Goal: Information Seeking & Learning: Learn about a topic

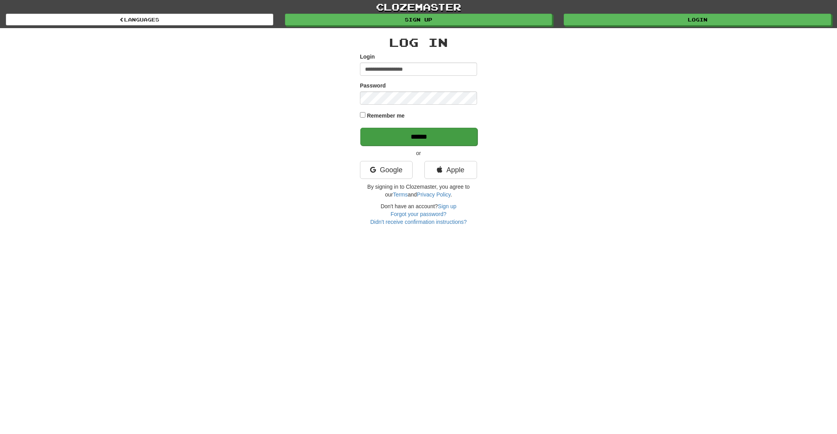
type input "**********"
click at [401, 141] on input "******" at bounding box center [418, 137] width 117 height 18
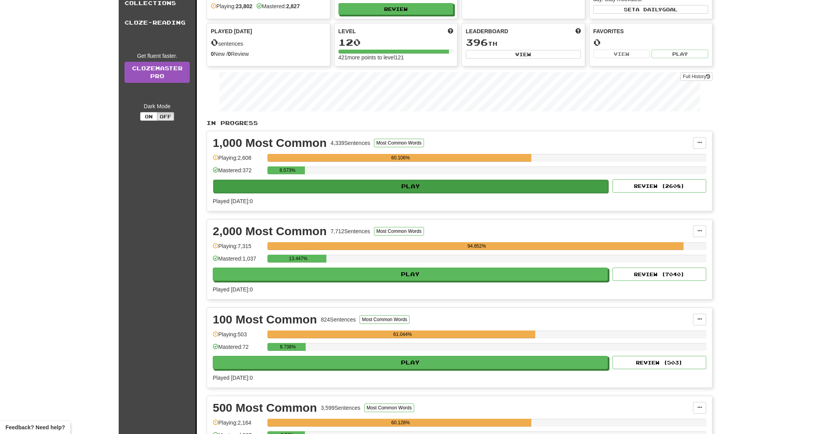
scroll to position [84, 0]
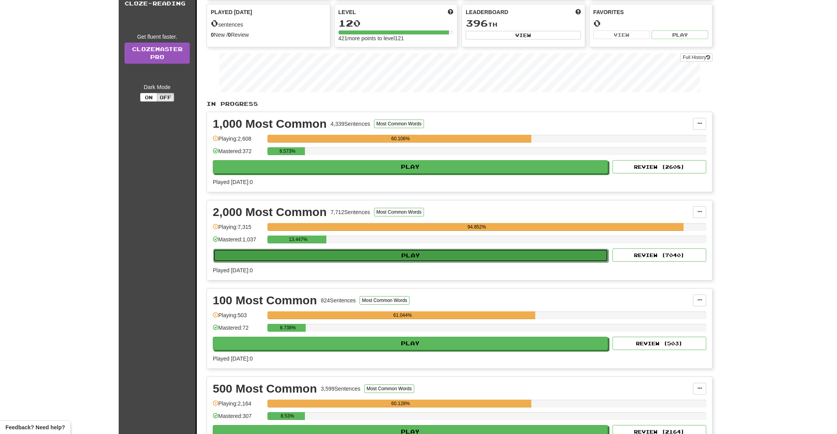
click at [358, 257] on button "Play" at bounding box center [410, 255] width 395 height 13
select select "**"
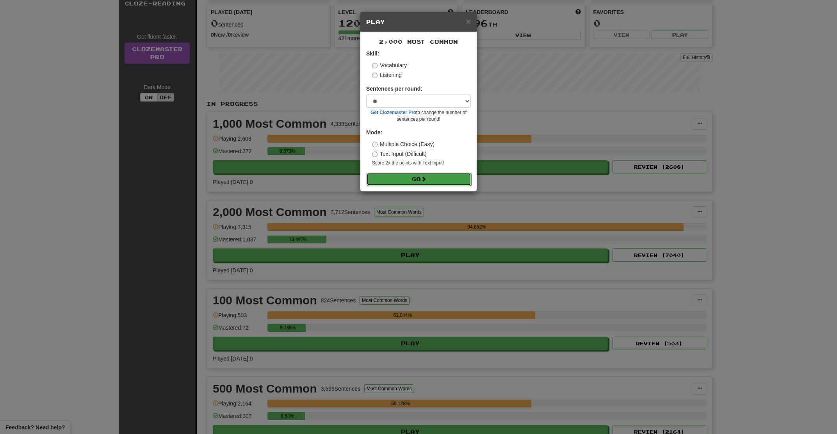
click at [391, 179] on button "Go" at bounding box center [419, 179] width 105 height 13
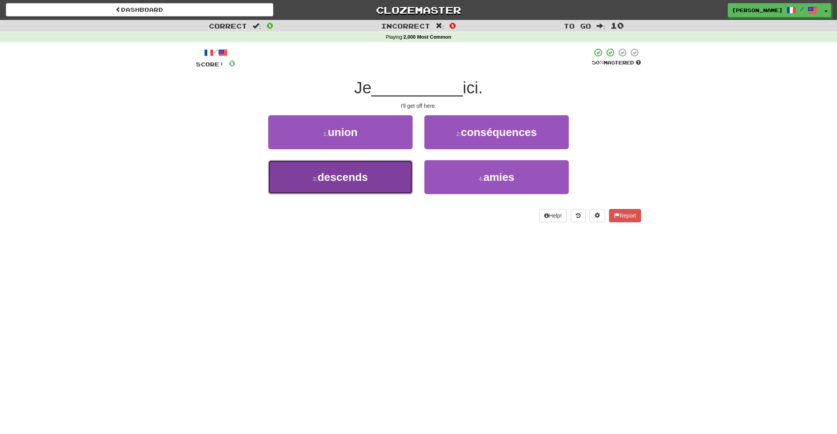
click at [392, 178] on button "3 . descends" at bounding box center [340, 177] width 144 height 34
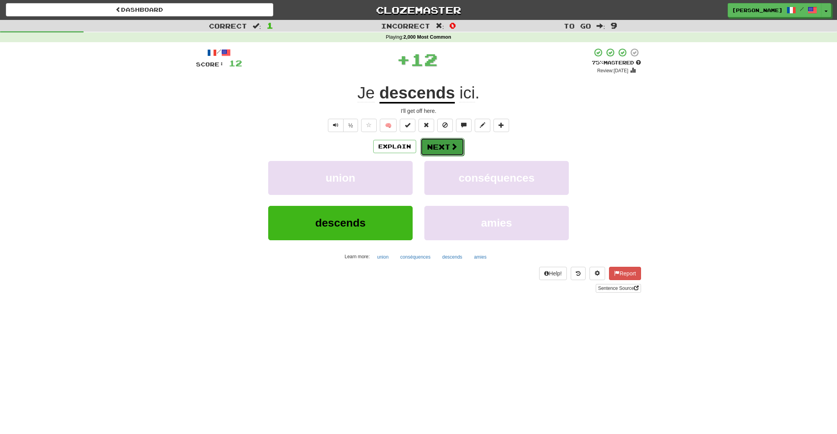
click at [445, 150] on button "Next" at bounding box center [443, 147] width 44 height 18
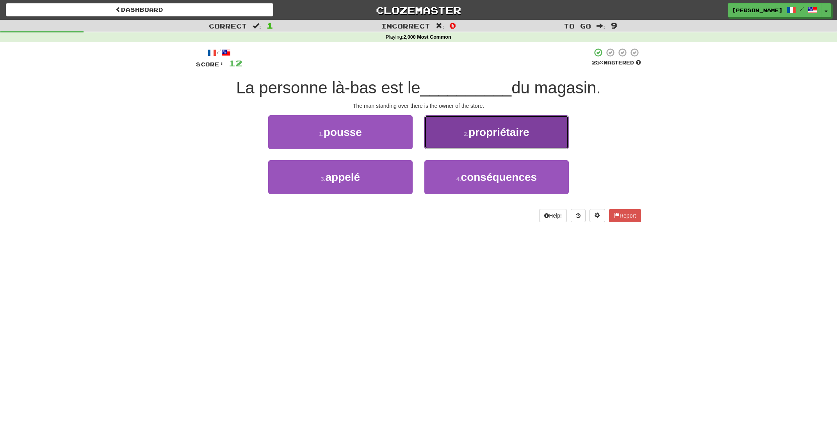
click at [466, 141] on button "2 . propriétaire" at bounding box center [496, 132] width 144 height 34
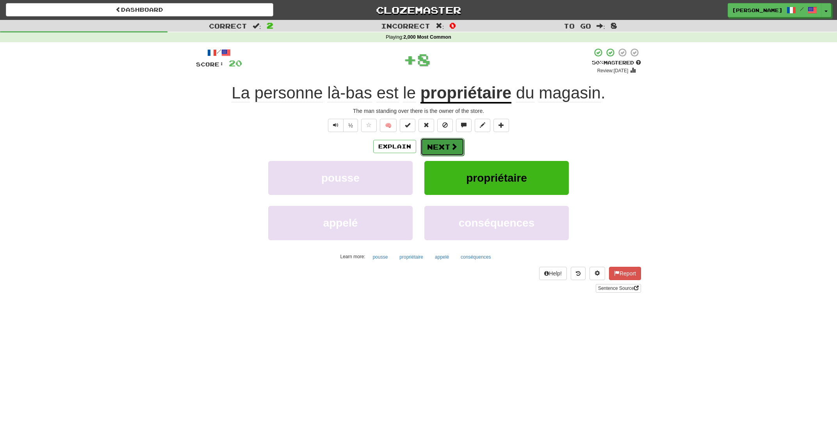
click at [451, 148] on span at bounding box center [454, 146] width 7 height 7
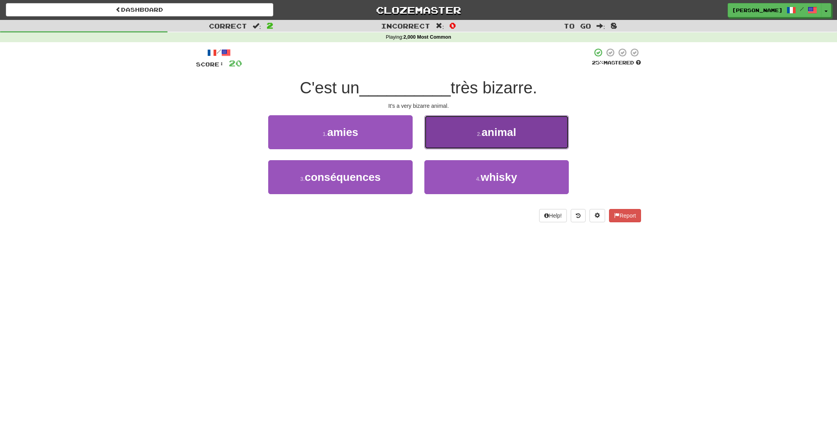
click at [453, 144] on button "2 . animal" at bounding box center [496, 132] width 144 height 34
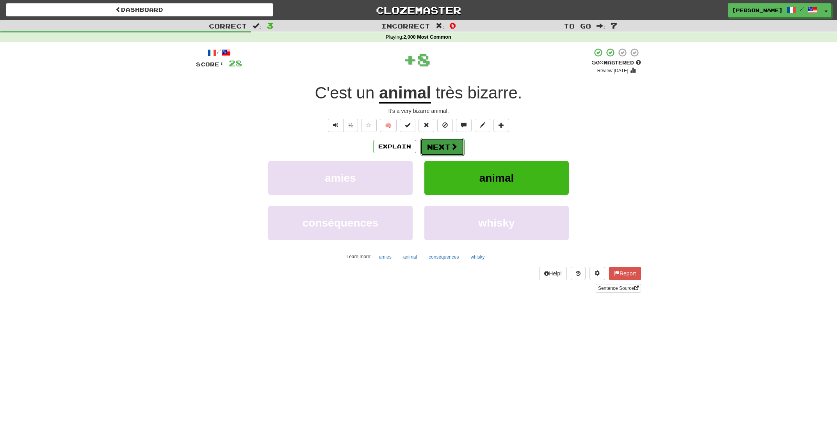
click at [449, 147] on button "Next" at bounding box center [443, 147] width 44 height 18
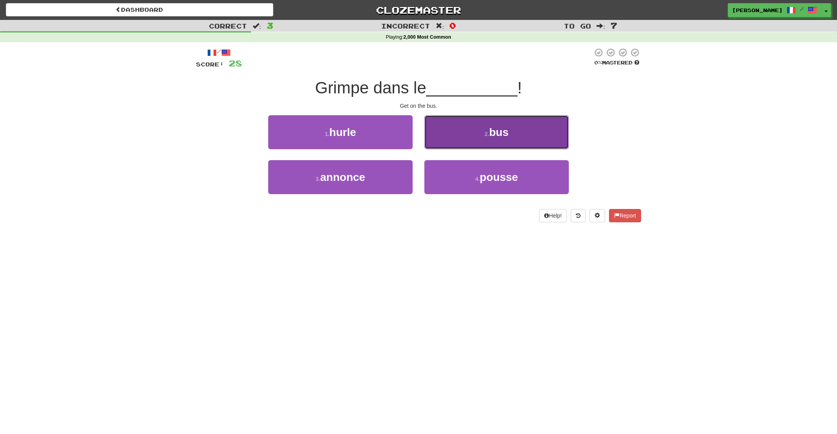
click at [449, 147] on button "2 . bus" at bounding box center [496, 132] width 144 height 34
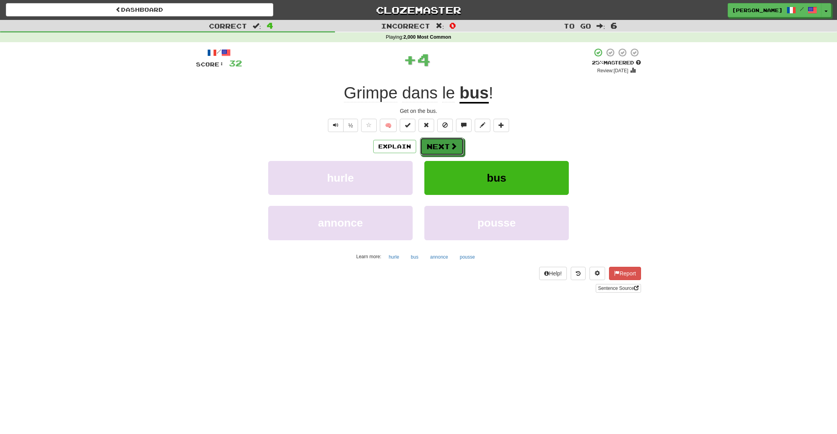
click at [449, 147] on button "Next" at bounding box center [442, 146] width 44 height 18
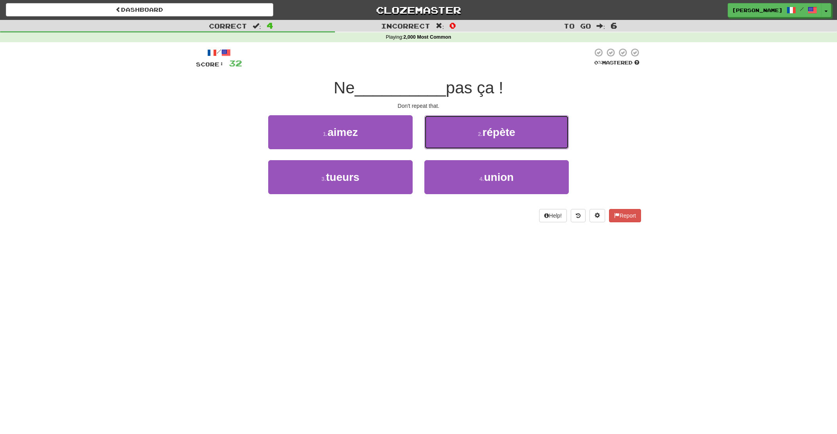
click at [449, 147] on button "2 . répète" at bounding box center [496, 132] width 144 height 34
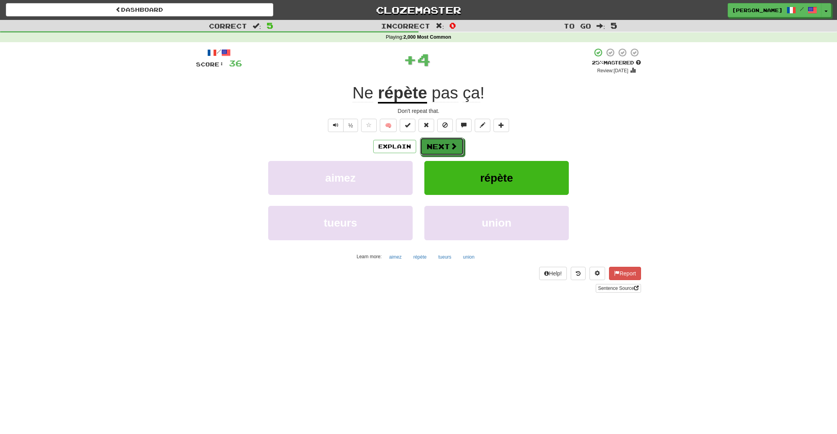
click at [449, 147] on button "Next" at bounding box center [442, 146] width 44 height 18
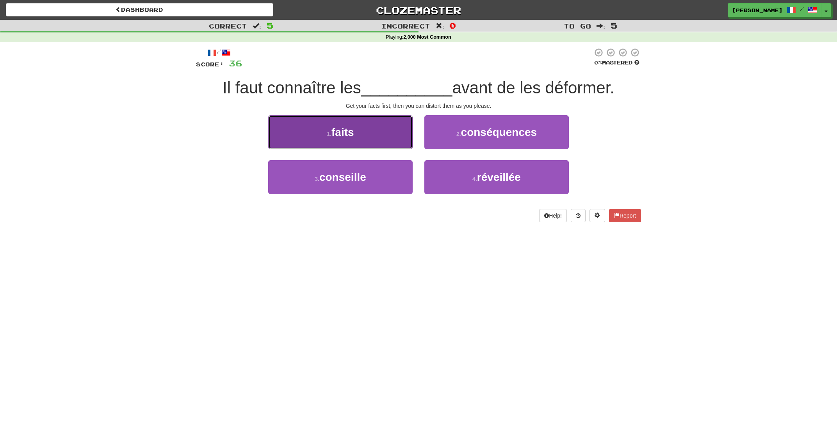
click at [353, 135] on span "faits" at bounding box center [342, 132] width 23 height 12
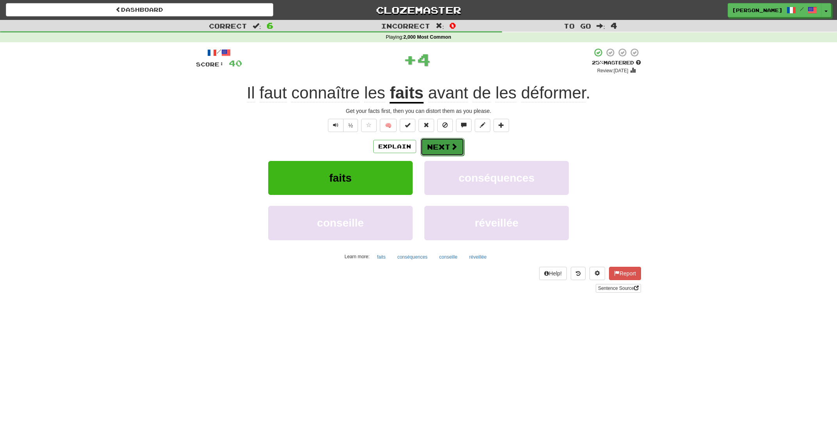
click at [447, 142] on button "Next" at bounding box center [443, 147] width 44 height 18
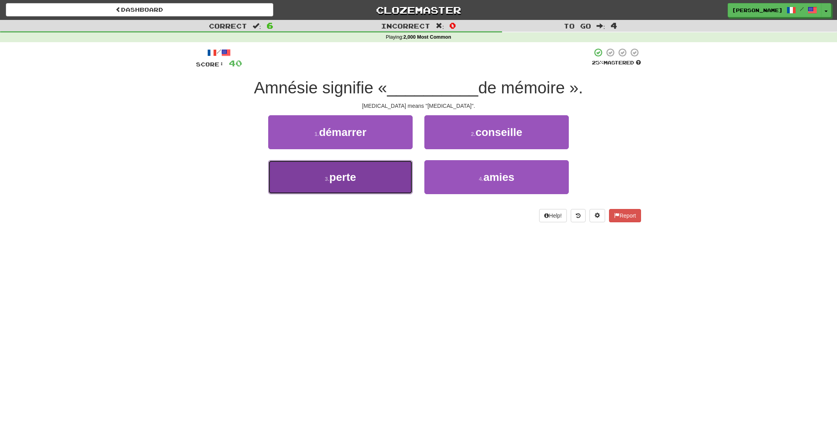
click at [374, 185] on button "3 . perte" at bounding box center [340, 177] width 144 height 34
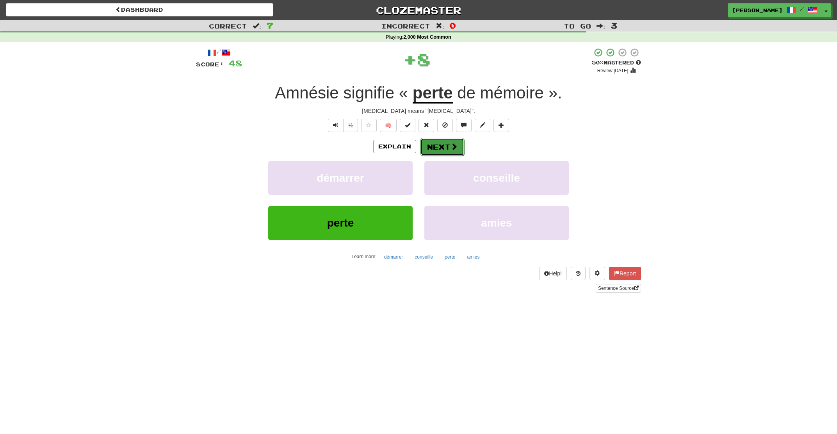
click at [426, 144] on button "Next" at bounding box center [443, 147] width 44 height 18
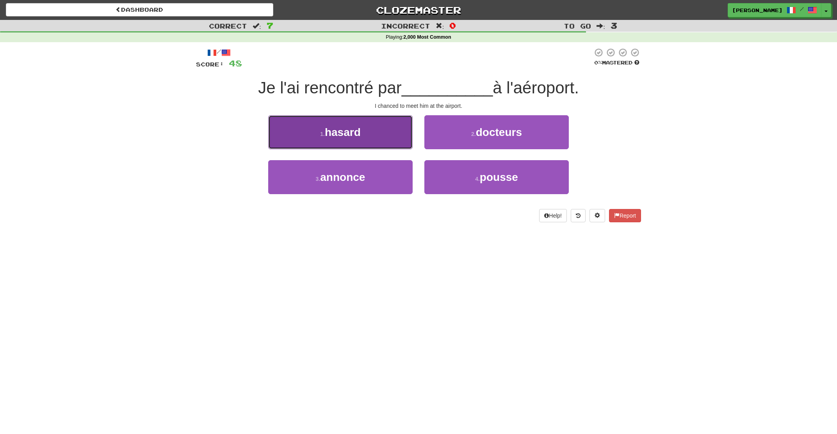
click at [363, 144] on button "1 . hasard" at bounding box center [340, 132] width 144 height 34
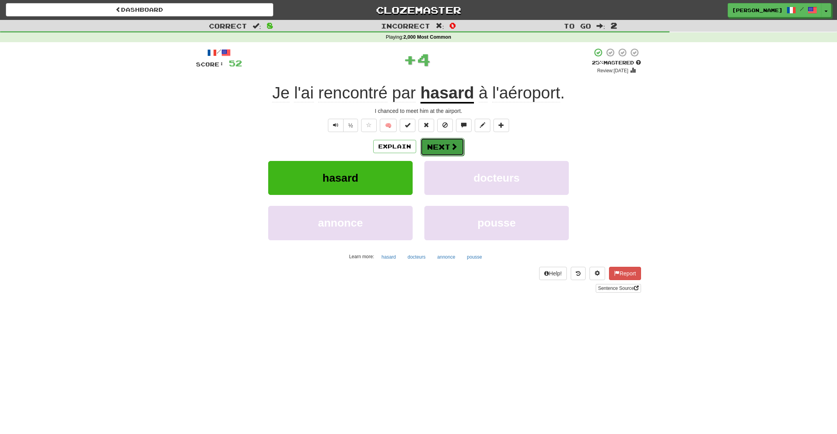
click at [446, 150] on button "Next" at bounding box center [443, 147] width 44 height 18
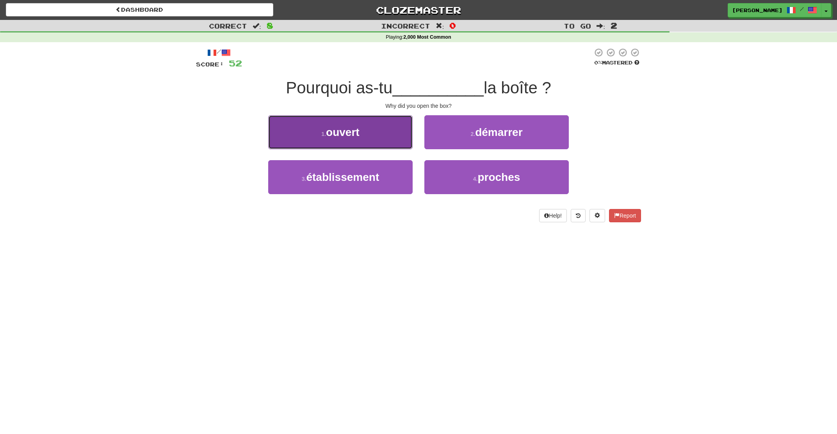
click at [379, 145] on button "1 . ouvert" at bounding box center [340, 132] width 144 height 34
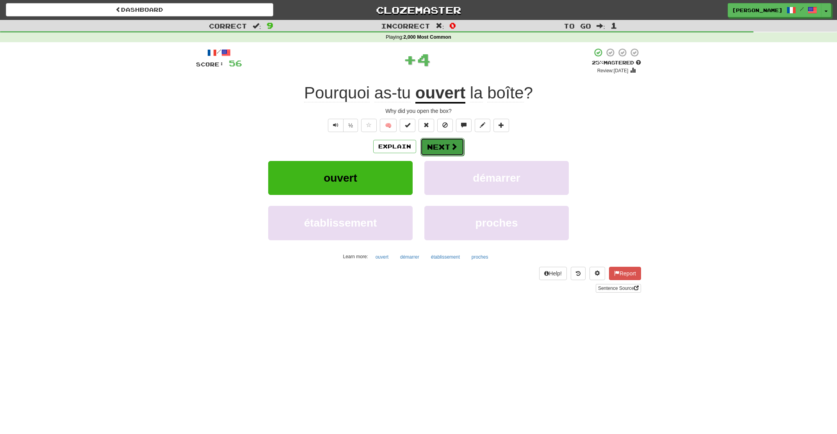
click at [442, 149] on button "Next" at bounding box center [443, 147] width 44 height 18
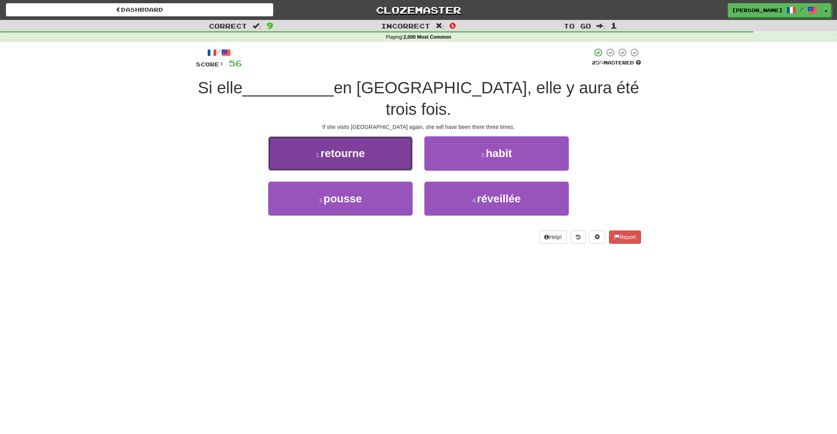
click at [371, 139] on button "1 . retourne" at bounding box center [340, 153] width 144 height 34
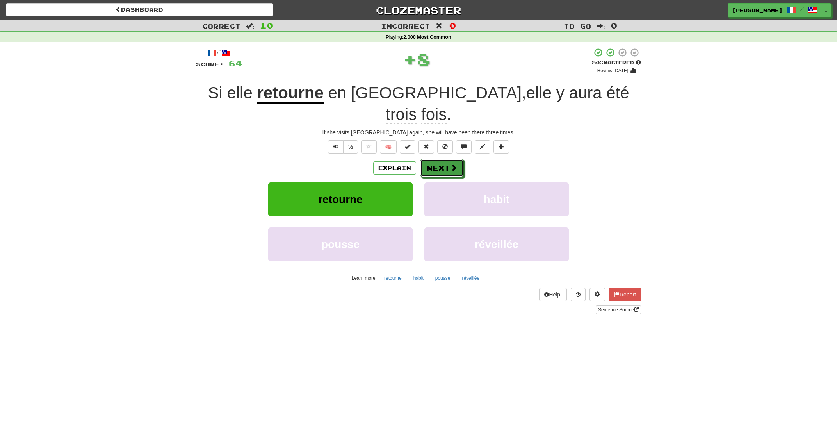
click at [430, 159] on button "Next" at bounding box center [442, 168] width 44 height 18
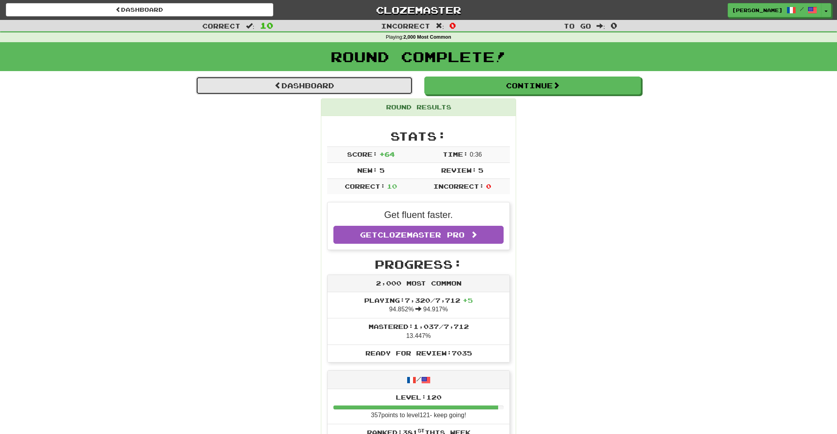
click at [311, 86] on link "Dashboard" at bounding box center [304, 86] width 217 height 18
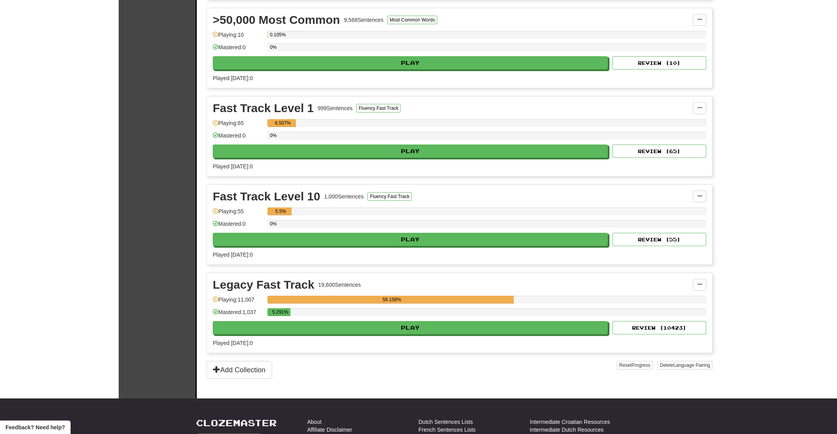
scroll to position [628, 0]
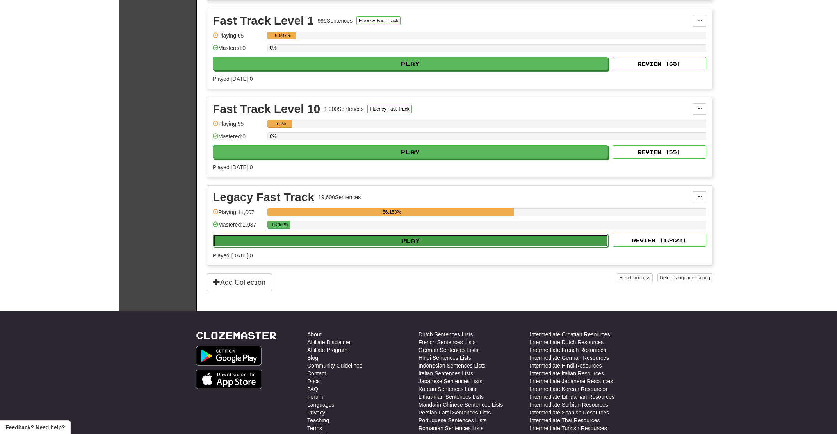
click at [341, 243] on button "Play" at bounding box center [410, 240] width 395 height 13
select select "**"
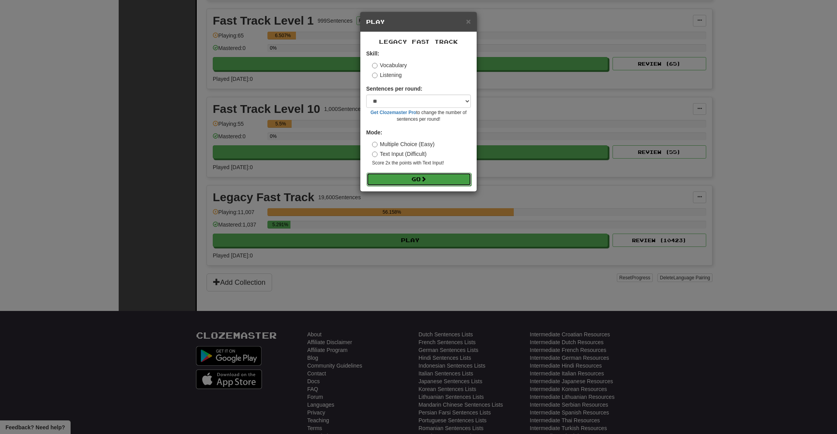
click at [392, 180] on button "Go" at bounding box center [419, 179] width 105 height 13
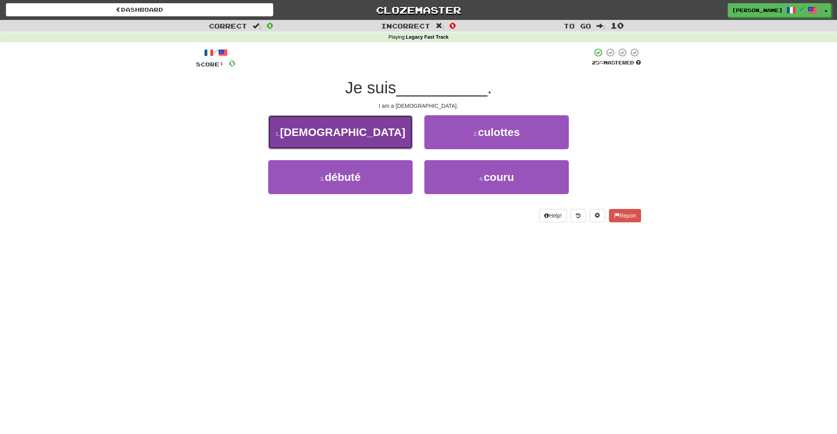
click at [369, 140] on button "1 . chrétien" at bounding box center [340, 132] width 144 height 34
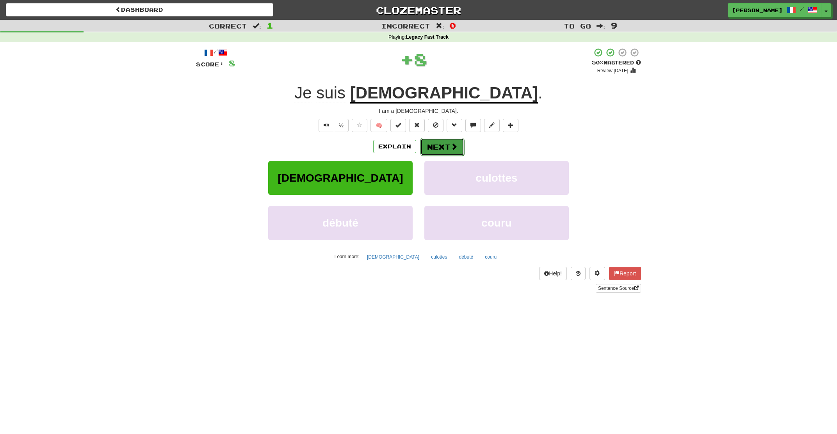
click at [446, 144] on button "Next" at bounding box center [443, 147] width 44 height 18
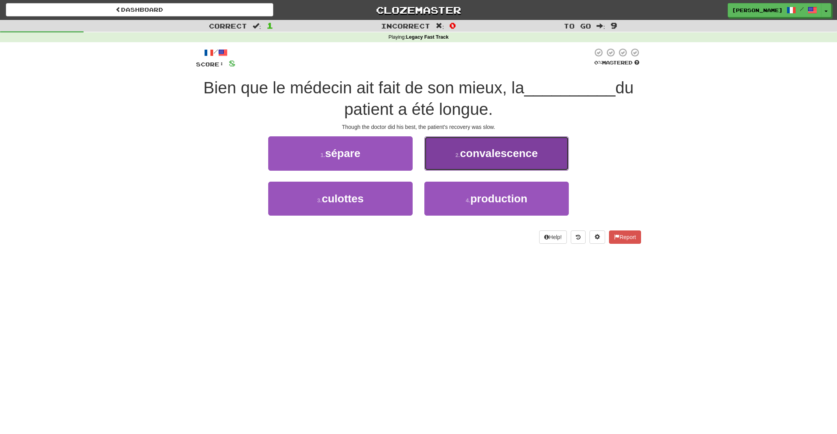
click at [451, 158] on button "2 . convalescence" at bounding box center [496, 153] width 144 height 34
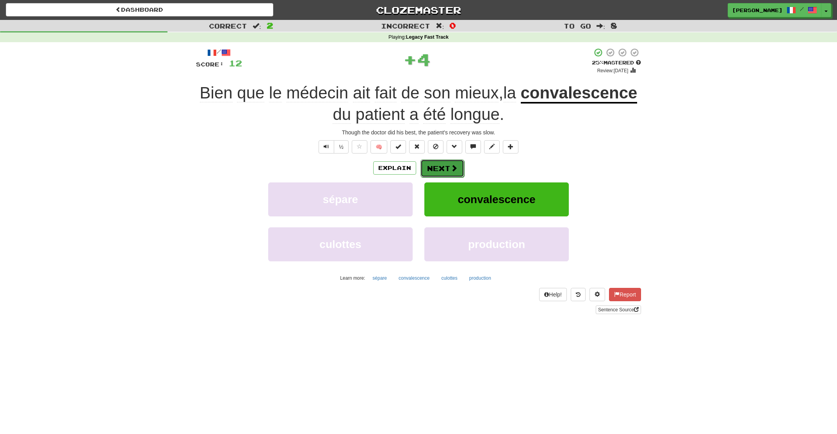
click at [436, 169] on button "Next" at bounding box center [443, 168] width 44 height 18
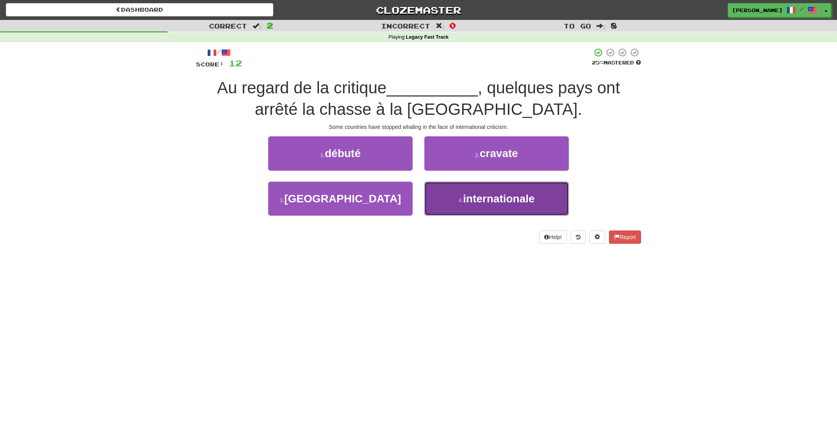
click at [476, 205] on button "4 . internationale" at bounding box center [496, 199] width 144 height 34
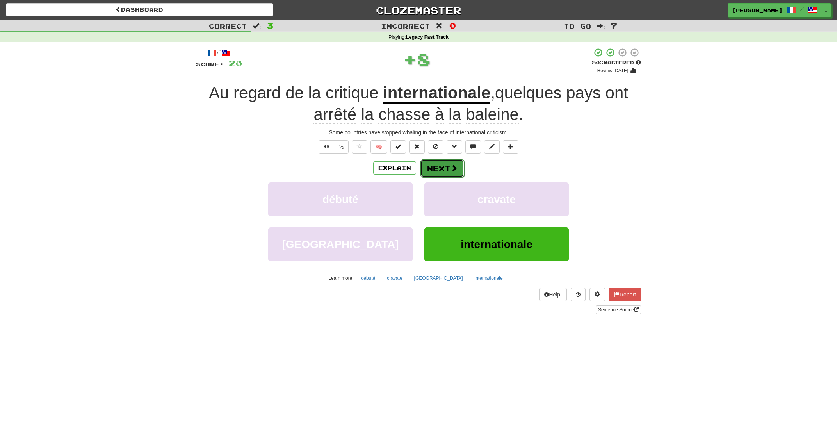
click at [432, 164] on button "Next" at bounding box center [443, 168] width 44 height 18
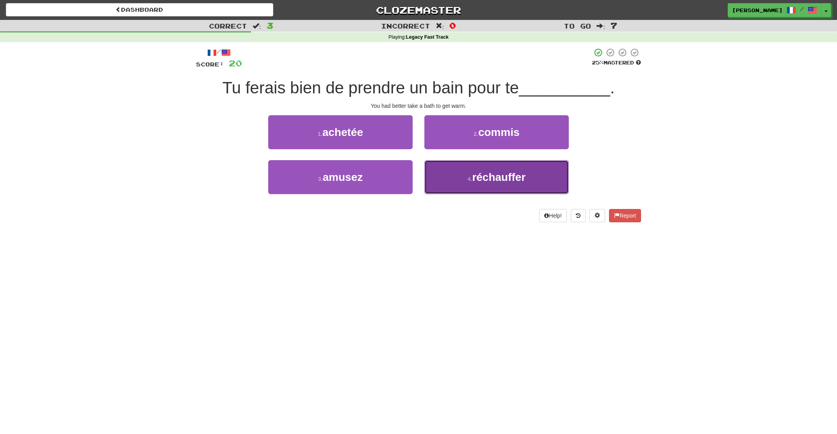
click at [470, 182] on small "4 ." at bounding box center [470, 179] width 5 height 6
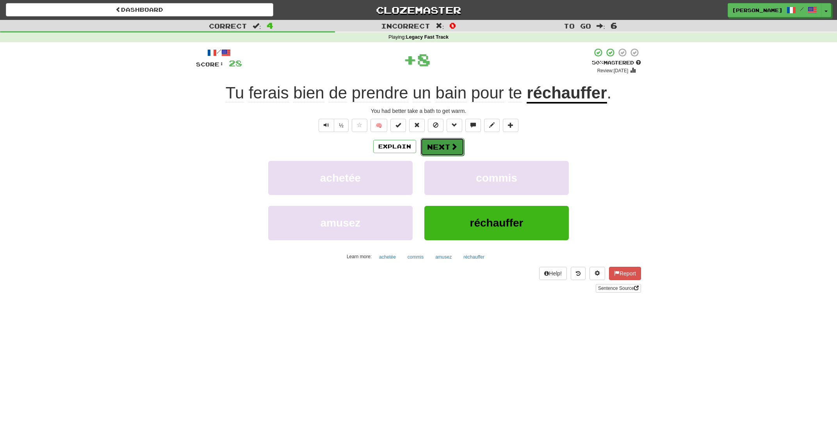
click at [444, 150] on button "Next" at bounding box center [443, 147] width 44 height 18
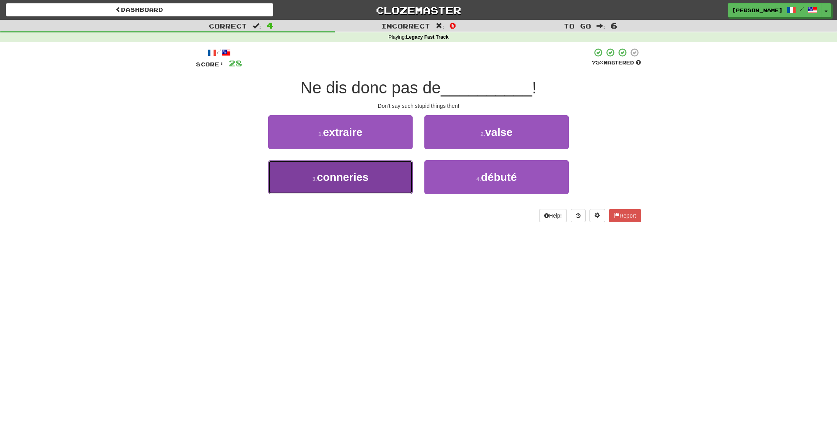
click at [385, 180] on button "3 . conneries" at bounding box center [340, 177] width 144 height 34
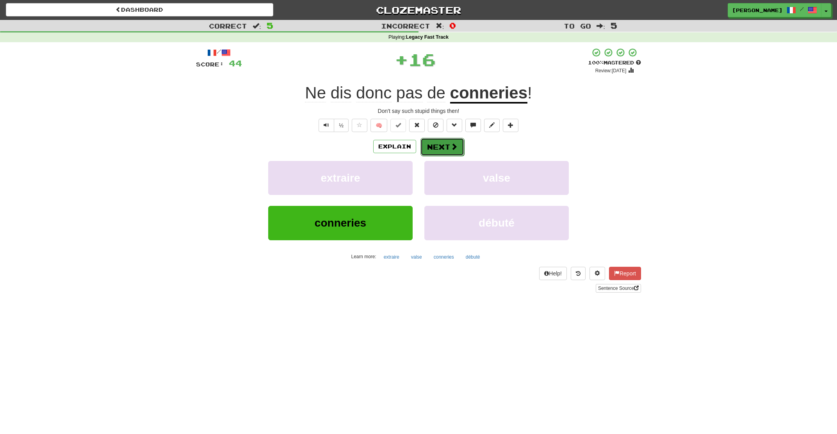
click at [442, 149] on button "Next" at bounding box center [443, 147] width 44 height 18
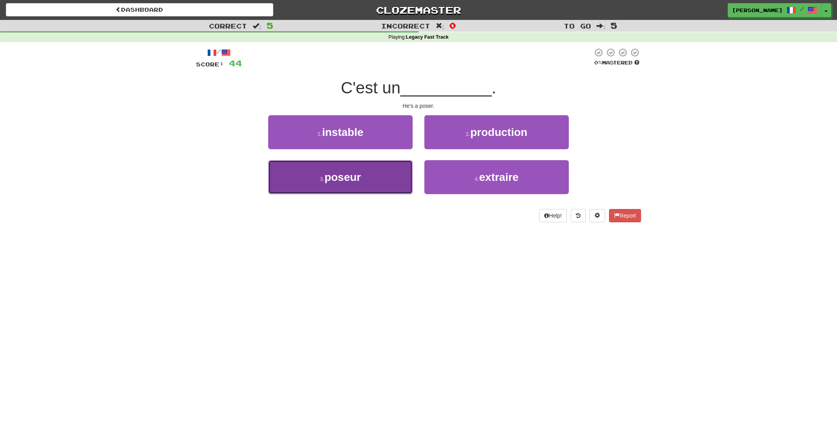
click at [392, 176] on button "3 . poseur" at bounding box center [340, 177] width 144 height 34
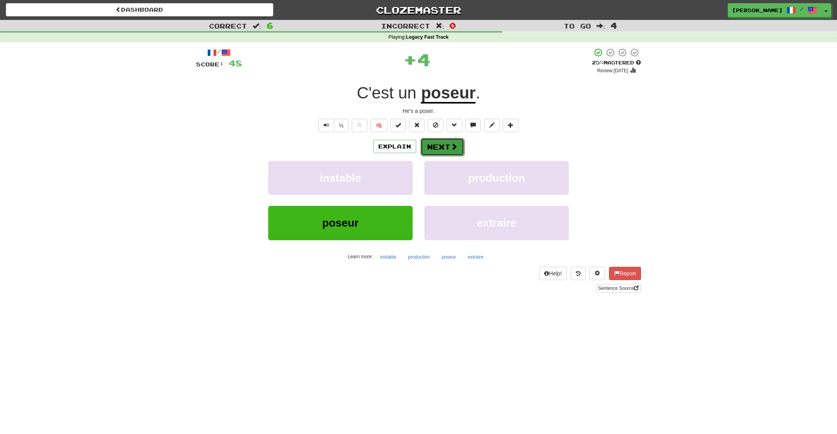
click at [437, 148] on button "Next" at bounding box center [443, 147] width 44 height 18
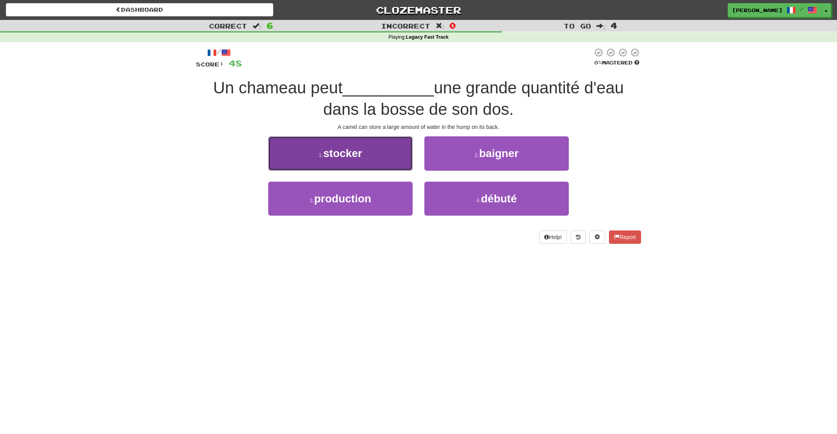
click at [376, 160] on button "1 . stocker" at bounding box center [340, 153] width 144 height 34
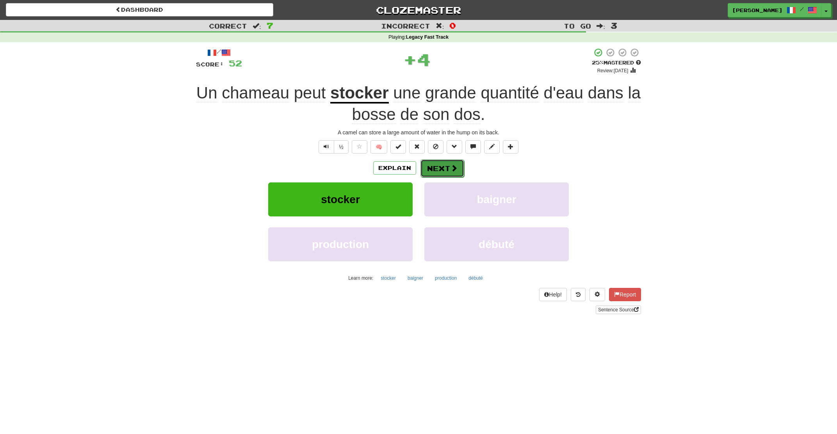
click at [431, 171] on button "Next" at bounding box center [443, 168] width 44 height 18
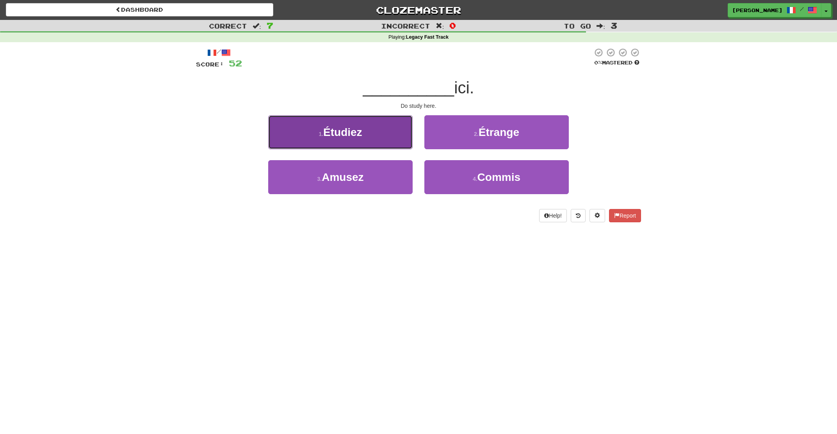
click at [382, 139] on button "1 . Étudiez" at bounding box center [340, 132] width 144 height 34
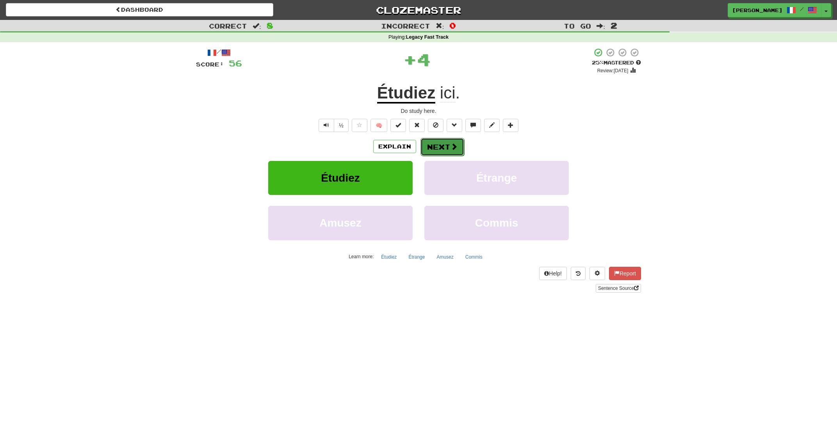
click at [442, 144] on button "Next" at bounding box center [443, 147] width 44 height 18
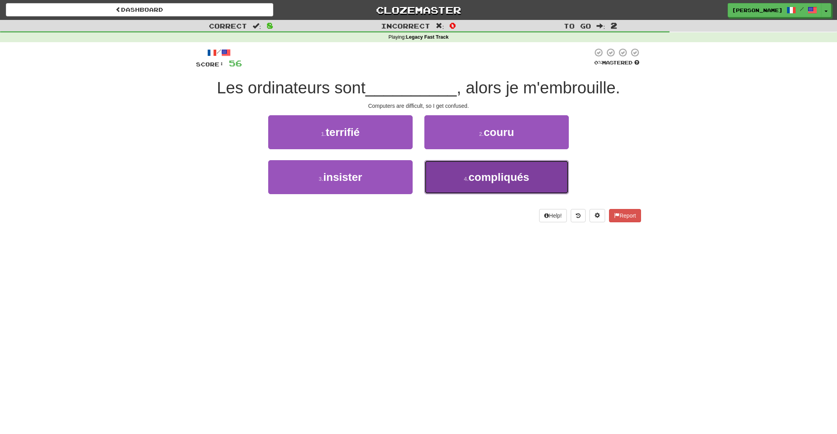
click at [463, 184] on button "4 . compliqués" at bounding box center [496, 177] width 144 height 34
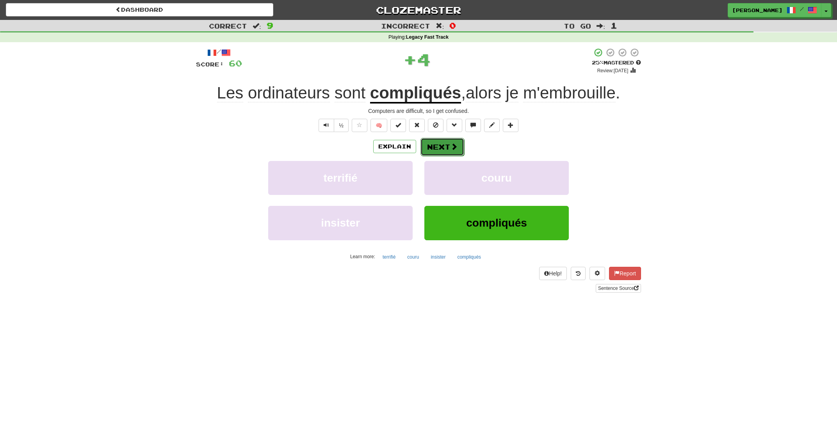
click at [431, 147] on button "Next" at bounding box center [443, 147] width 44 height 18
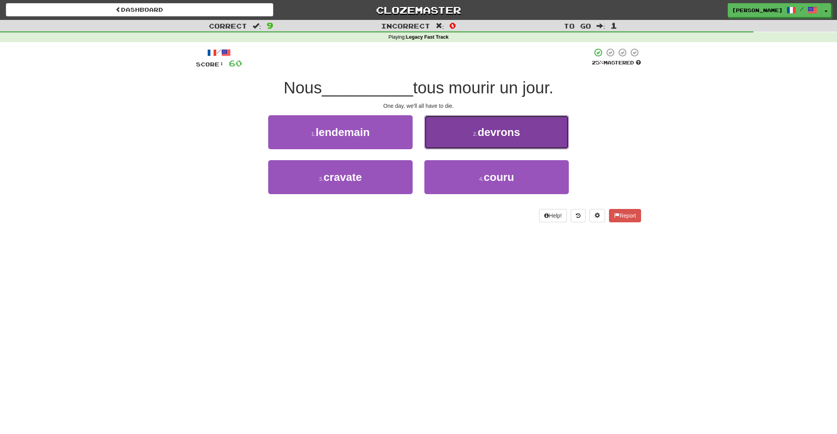
click at [458, 146] on button "2 . devrons" at bounding box center [496, 132] width 144 height 34
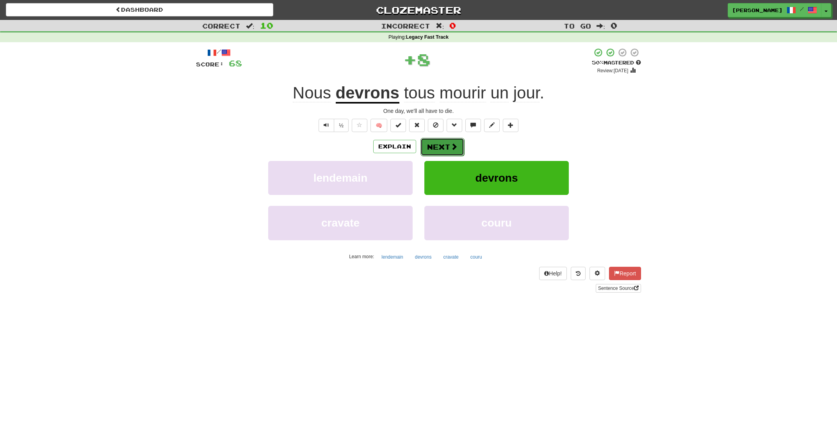
click at [441, 147] on button "Next" at bounding box center [443, 147] width 44 height 18
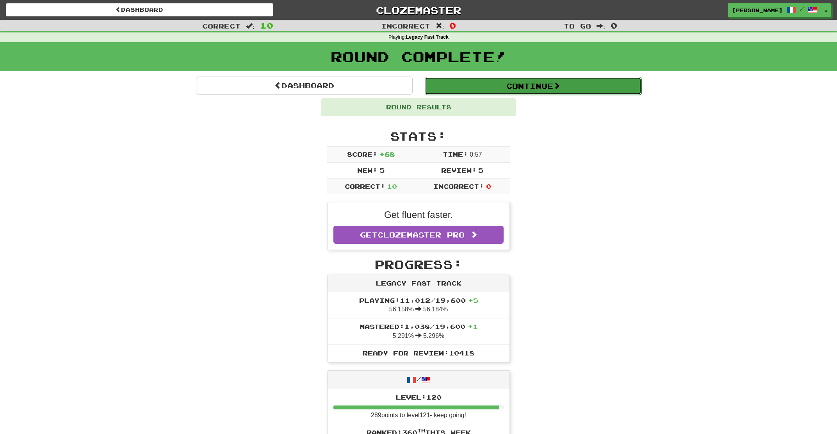
click at [482, 81] on button "Continue" at bounding box center [533, 86] width 217 height 18
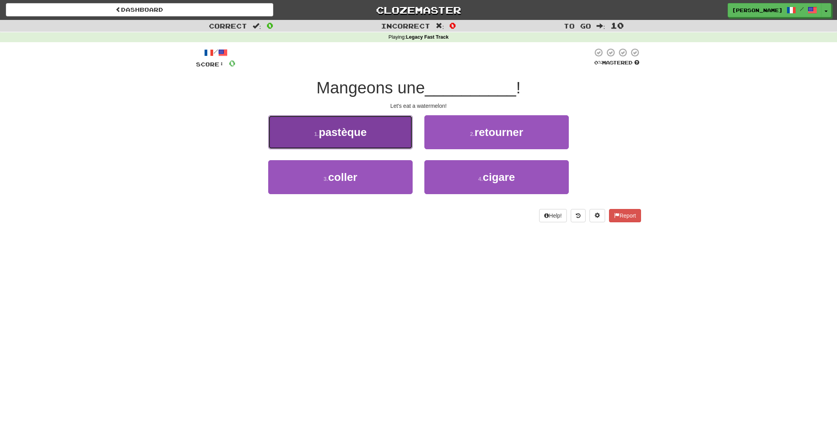
click at [356, 130] on span "pastèque" at bounding box center [343, 132] width 48 height 12
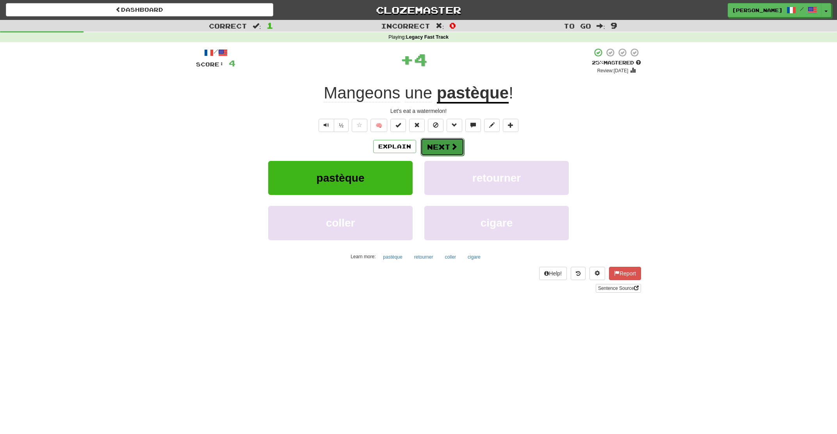
click at [452, 149] on span at bounding box center [454, 146] width 7 height 7
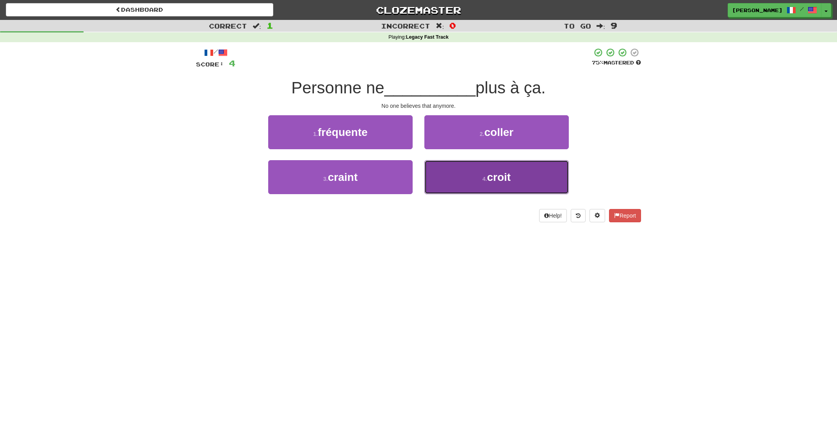
click at [468, 173] on button "4 . croit" at bounding box center [496, 177] width 144 height 34
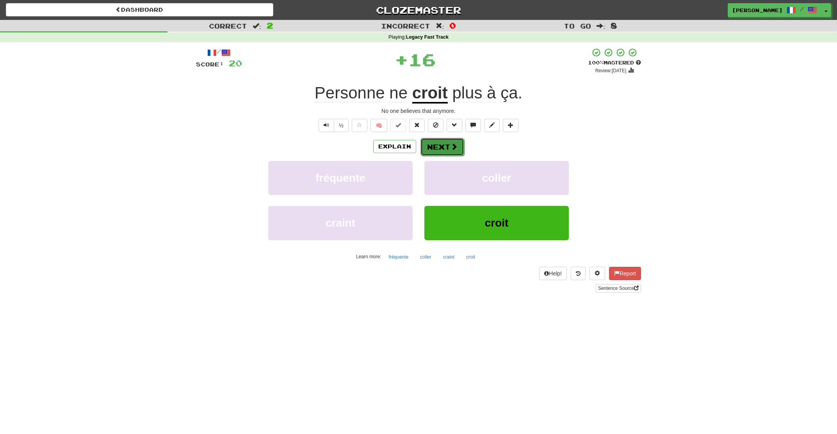
click at [437, 143] on button "Next" at bounding box center [443, 147] width 44 height 18
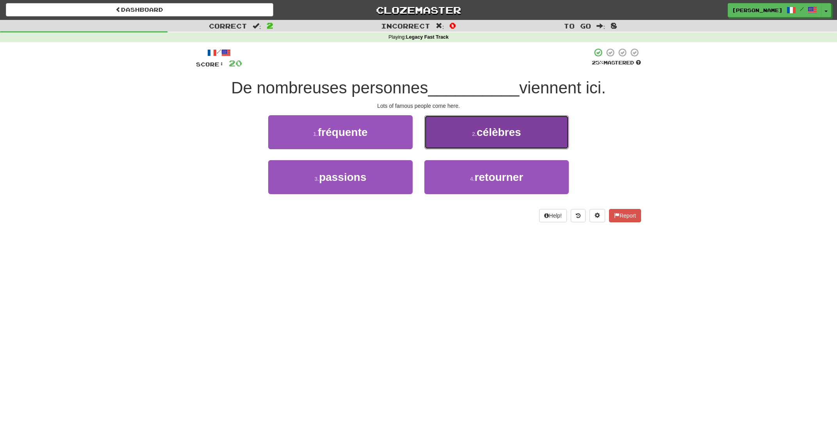
click at [452, 143] on button "2 . célèbres" at bounding box center [496, 132] width 144 height 34
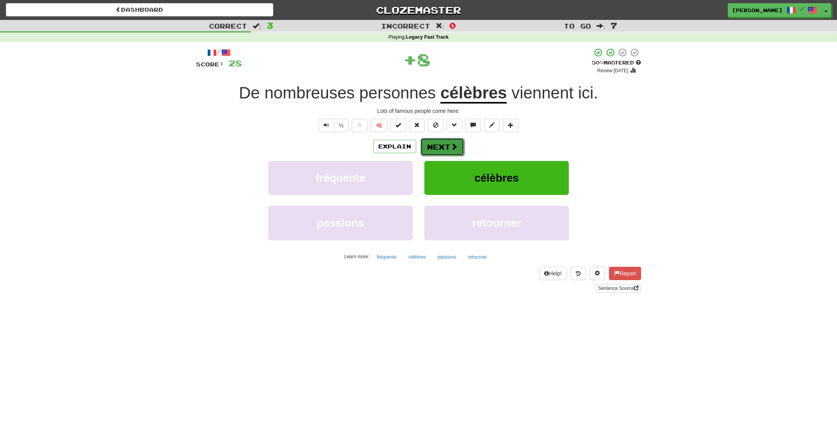
click at [434, 148] on button "Next" at bounding box center [443, 147] width 44 height 18
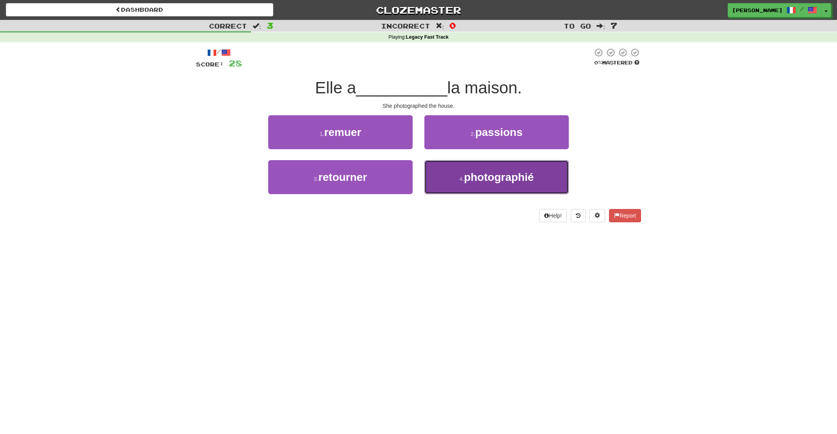
click at [462, 176] on button "4 . photographié" at bounding box center [496, 177] width 144 height 34
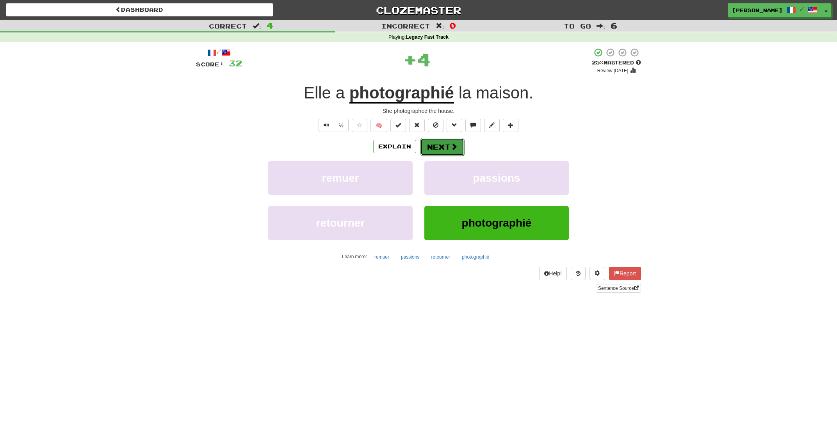
click at [436, 143] on button "Next" at bounding box center [443, 147] width 44 height 18
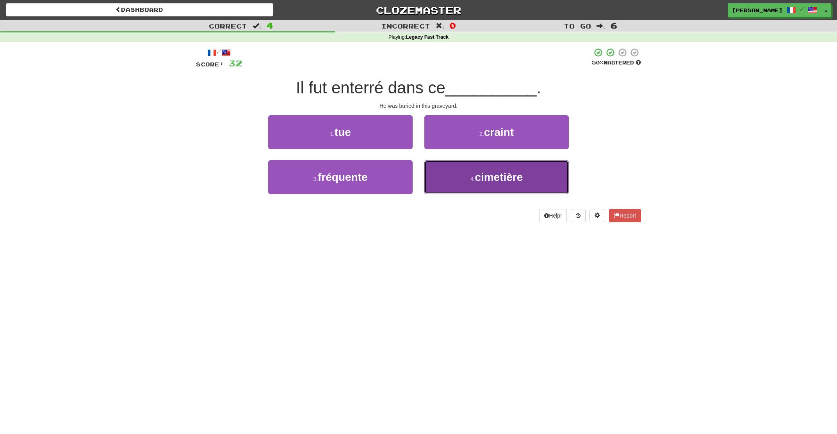
click at [461, 180] on button "4 . cimetière" at bounding box center [496, 177] width 144 height 34
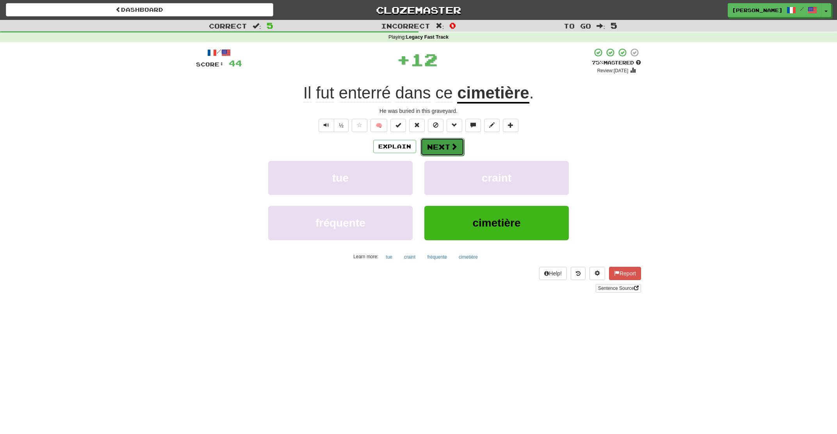
click at [429, 144] on button "Next" at bounding box center [443, 147] width 44 height 18
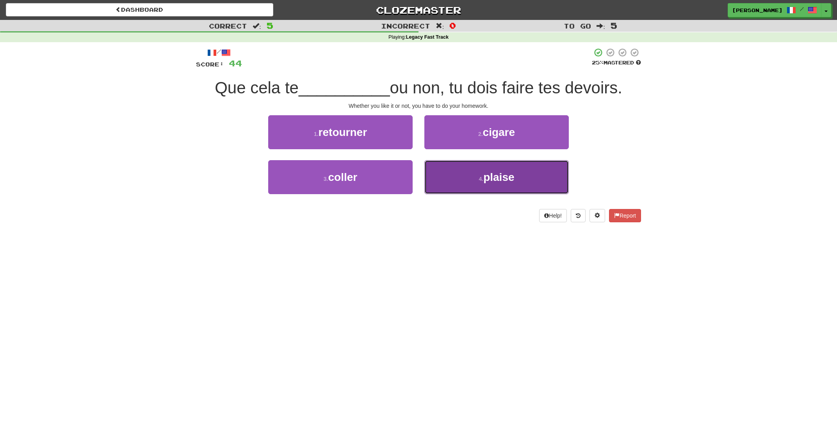
click at [451, 176] on button "4 . plaise" at bounding box center [496, 177] width 144 height 34
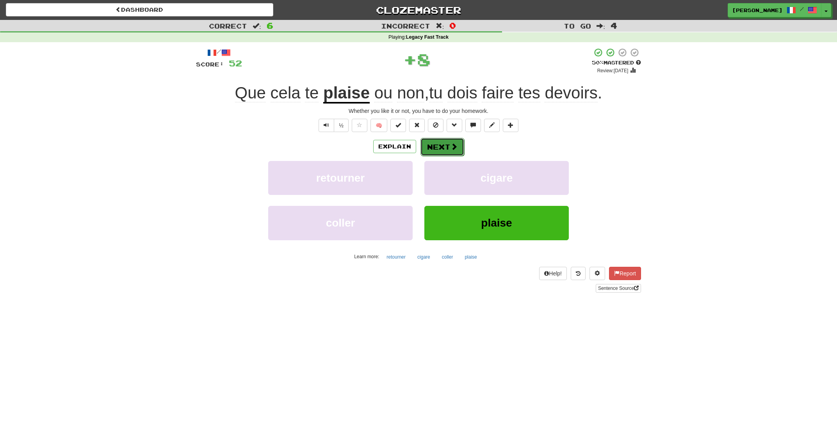
click at [437, 144] on button "Next" at bounding box center [443, 147] width 44 height 18
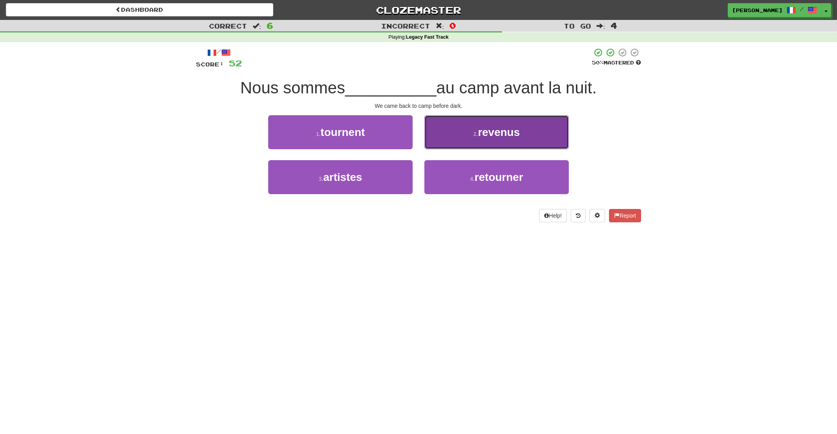
click at [454, 140] on button "2 . revenus" at bounding box center [496, 132] width 144 height 34
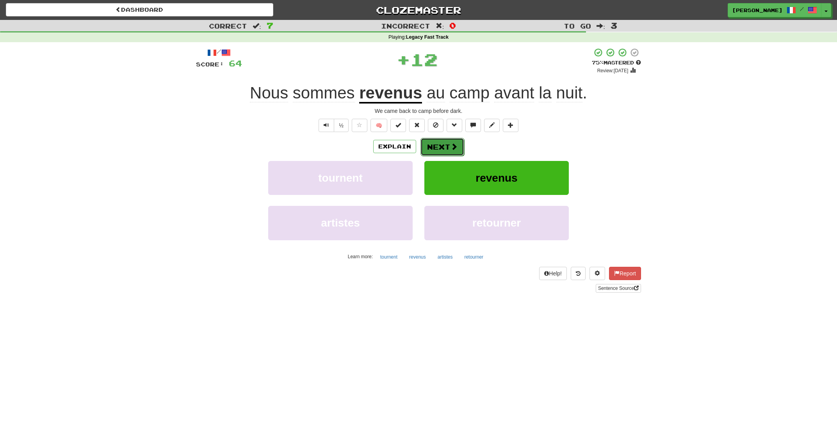
click at [440, 143] on button "Next" at bounding box center [443, 147] width 44 height 18
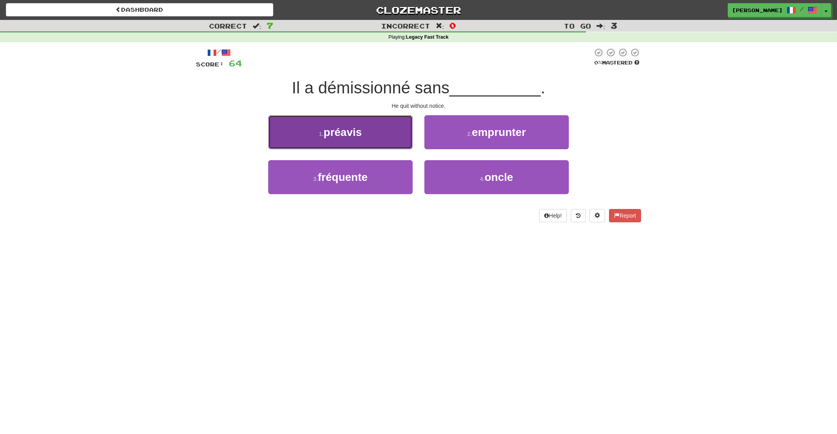
click at [396, 141] on button "1 . préavis" at bounding box center [340, 132] width 144 height 34
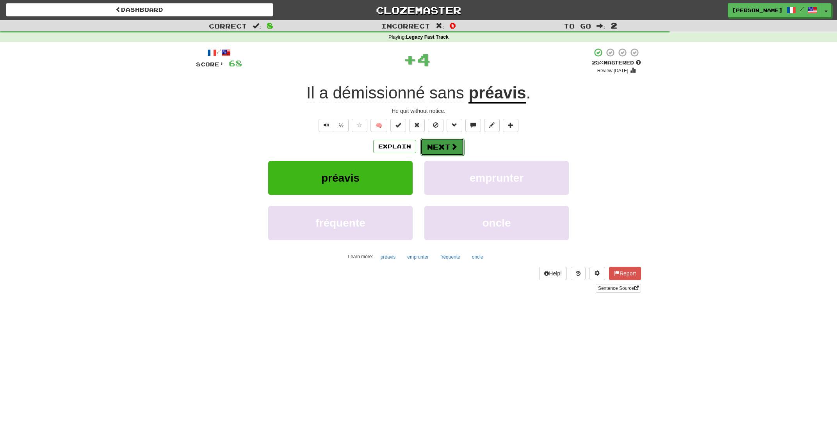
click at [430, 143] on button "Next" at bounding box center [443, 147] width 44 height 18
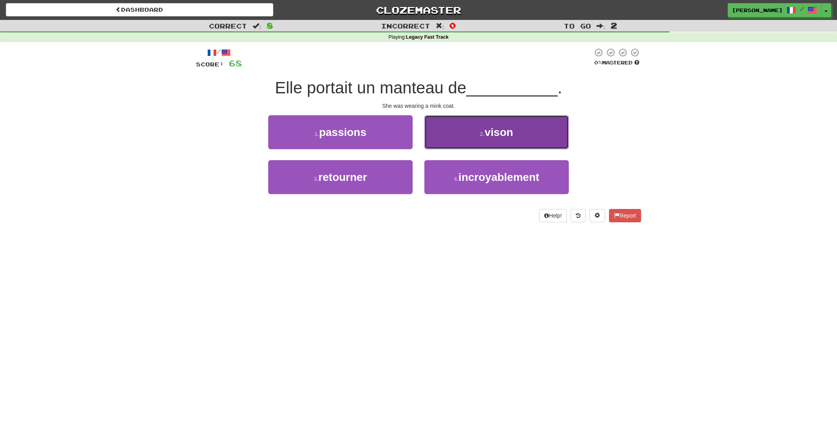
click at [455, 139] on button "2 . vison" at bounding box center [496, 132] width 144 height 34
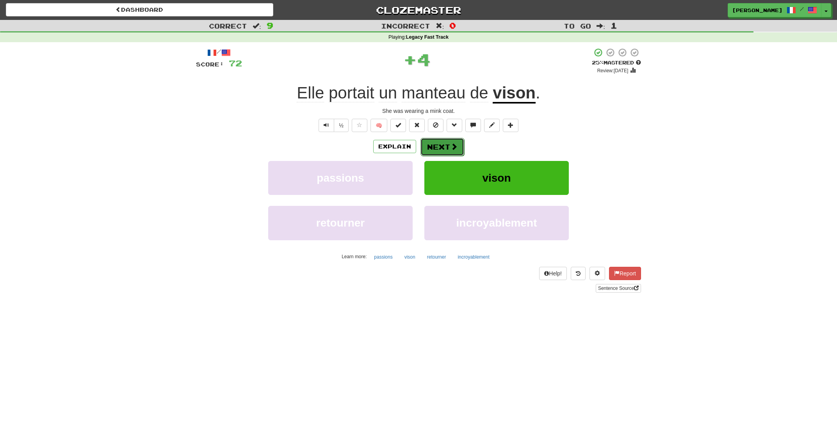
click at [433, 148] on button "Next" at bounding box center [443, 147] width 44 height 18
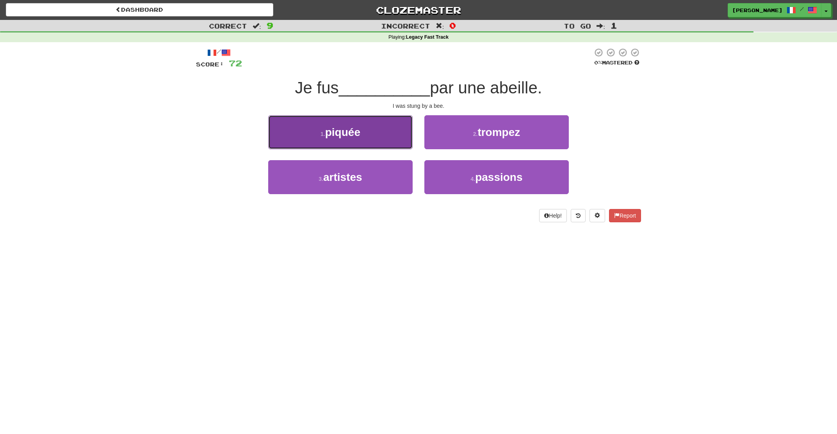
click at [397, 140] on button "1 . piquée" at bounding box center [340, 132] width 144 height 34
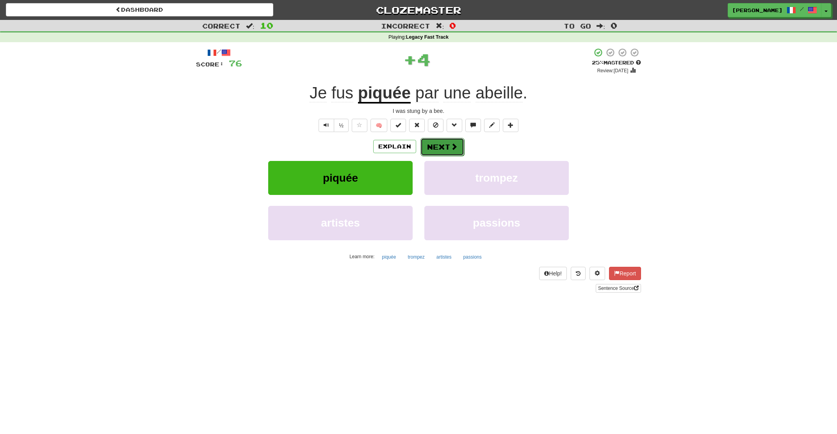
click at [438, 149] on button "Next" at bounding box center [443, 147] width 44 height 18
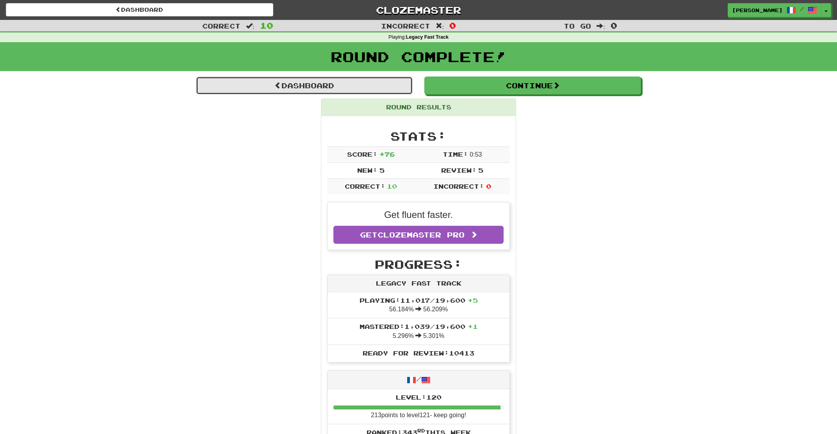
click at [303, 87] on link "Dashboard" at bounding box center [304, 86] width 217 height 18
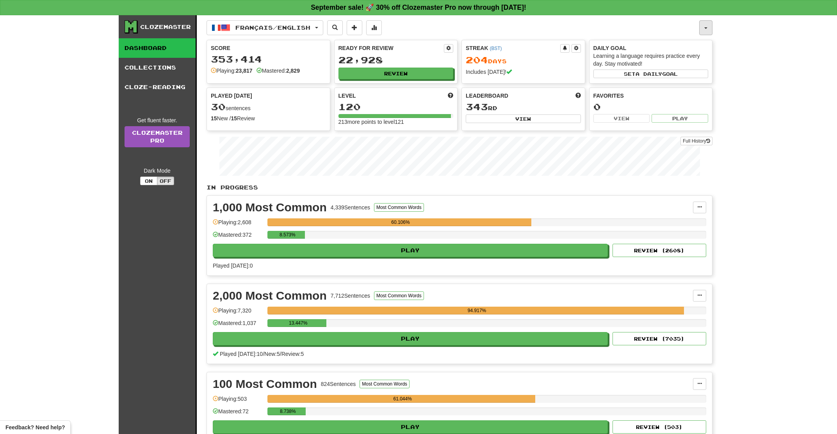
click at [705, 27] on span "button" at bounding box center [705, 28] width 3 height 2
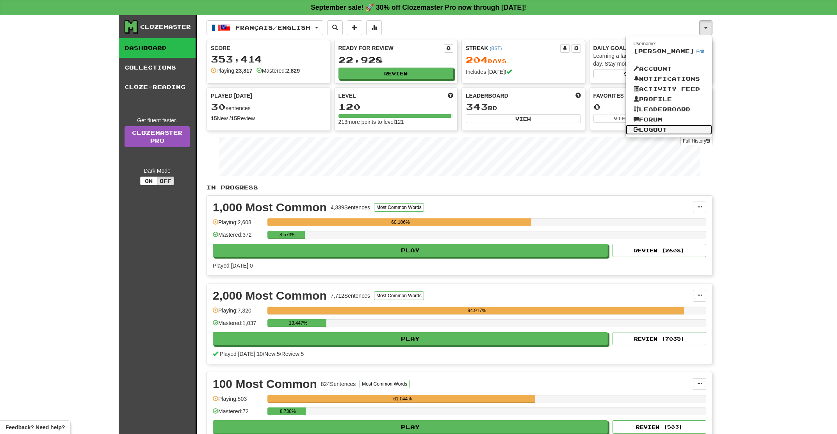
click at [669, 127] on link "Logout" at bounding box center [669, 130] width 87 height 10
